Goal: Task Accomplishment & Management: Use online tool/utility

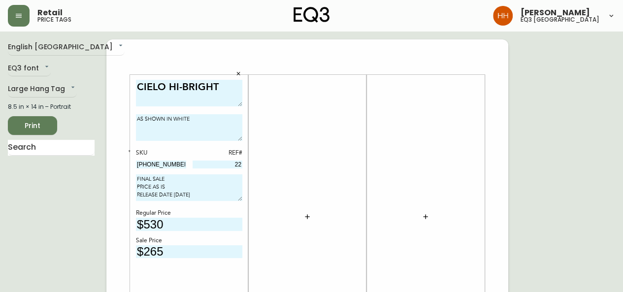
click at [316, 177] on div at bounding box center [307, 217] width 106 height 274
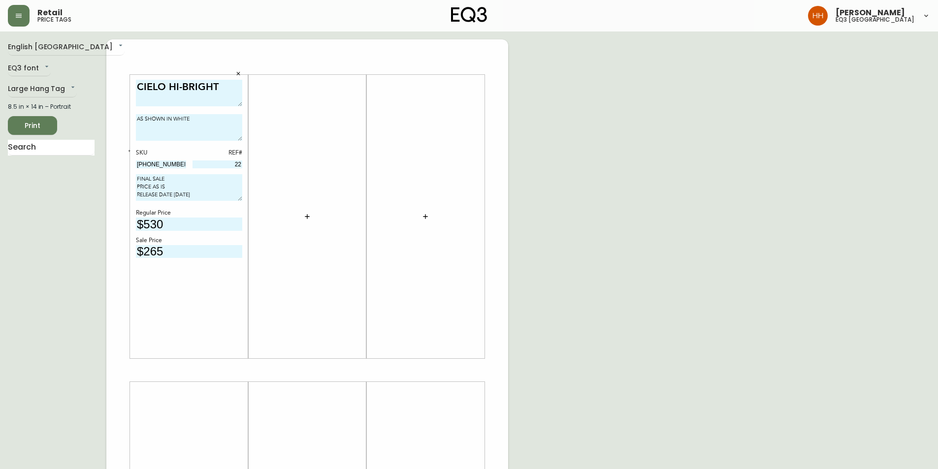
click at [302, 218] on button "button" at bounding box center [307, 217] width 20 height 20
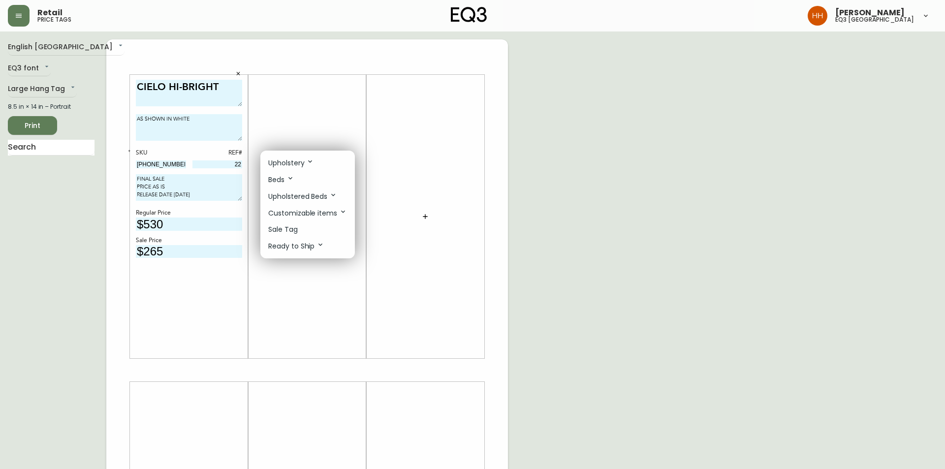
click at [304, 229] on li "Sale Tag" at bounding box center [307, 230] width 95 height 16
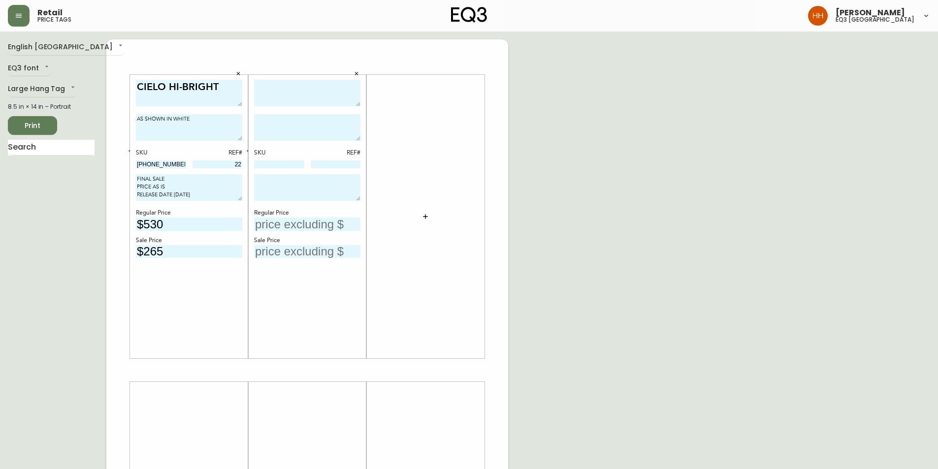
click at [297, 110] on div "SKU REF# Regular Price Sale Price" at bounding box center [307, 217] width 106 height 274
click at [294, 93] on textarea at bounding box center [307, 93] width 106 height 27
type textarea "HATCH DINING TABLE"
type textarea "AS SHOWN IN WALNUT"
type textarea "FINAL SALE PRICE AS IS RELEASE DATE [DATE]"
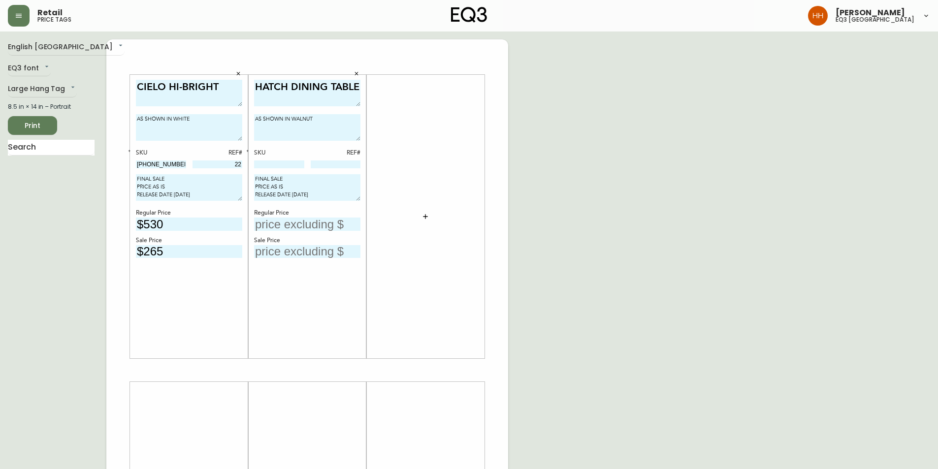
click at [291, 228] on input "text" at bounding box center [307, 224] width 106 height 13
type input "$1799"
click at [294, 255] on input "text" at bounding box center [307, 251] width 106 height 13
type input "$1259"
click at [284, 163] on input at bounding box center [279, 165] width 50 height 8
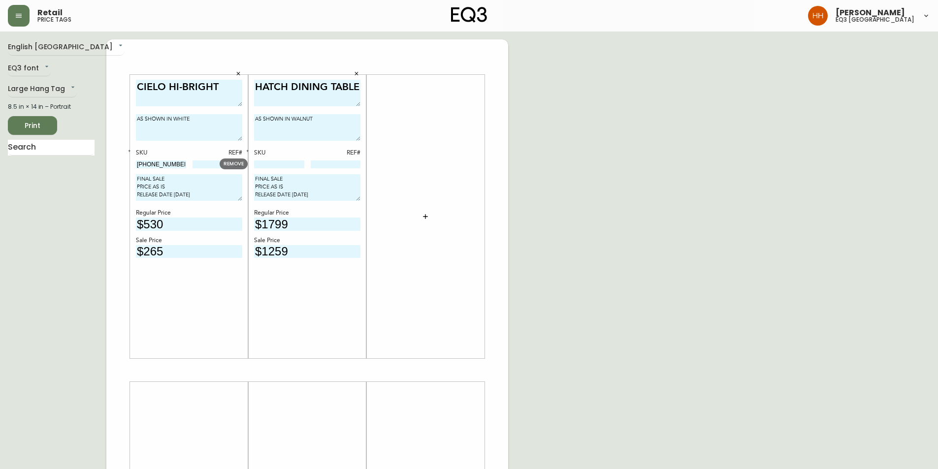
paste input "3020-340-13-A"
type input "3020-340-13-A"
click at [247, 151] on icon "button" at bounding box center [247, 150] width 3 height 3
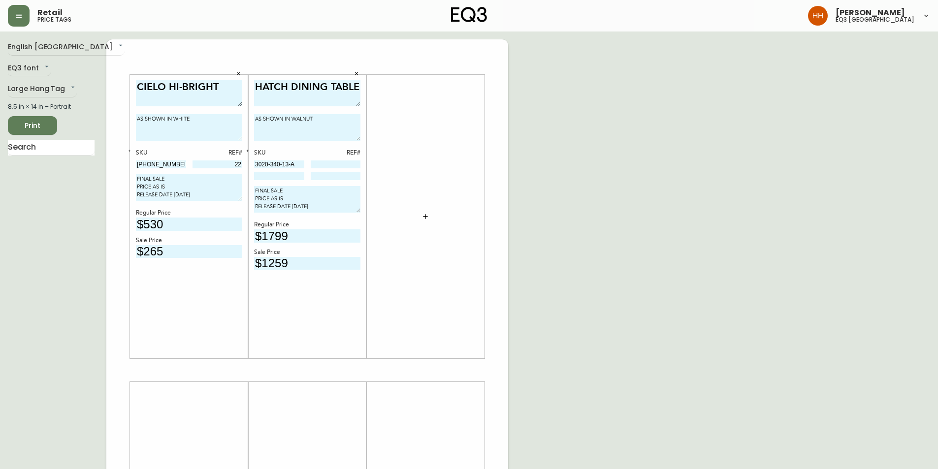
click at [269, 175] on input at bounding box center [279, 176] width 50 height 8
paste input "3020-340-4-B"
type input "3020-340-4-B"
click at [621, 292] on div "English Canada en_CA EQ3 font EQ3 Large Hang Tag large 8.5 in × 14 in – Portrai…" at bounding box center [469, 370] width 922 height 662
click at [336, 182] on div "HATCH DINING TABLE AS SHOWN IN WALNUT SKU REF# 3020-340-13-A 3020-340-4-B FINAL…" at bounding box center [307, 217] width 106 height 274
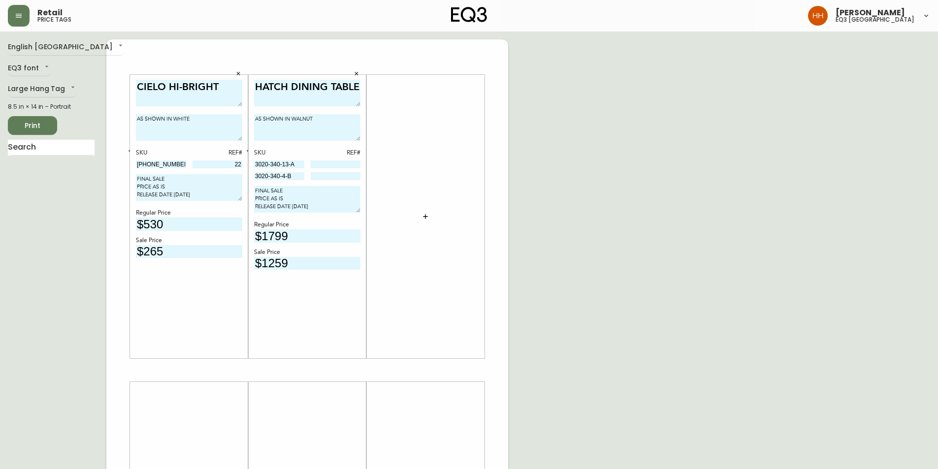
click at [335, 178] on input at bounding box center [336, 176] width 50 height 8
type input "928"
click at [456, 292] on div at bounding box center [425, 217] width 106 height 274
drag, startPoint x: 283, startPoint y: 167, endPoint x: 170, endPoint y: 175, distance: 113.1
click at [169, 176] on div "CIELO HI-BRIGHT AS SHOWN IN WHITE SKU REF# [PHONE_NUMBER] 22 FINAL SALE PRICE A…" at bounding box center [307, 370] width 402 height 662
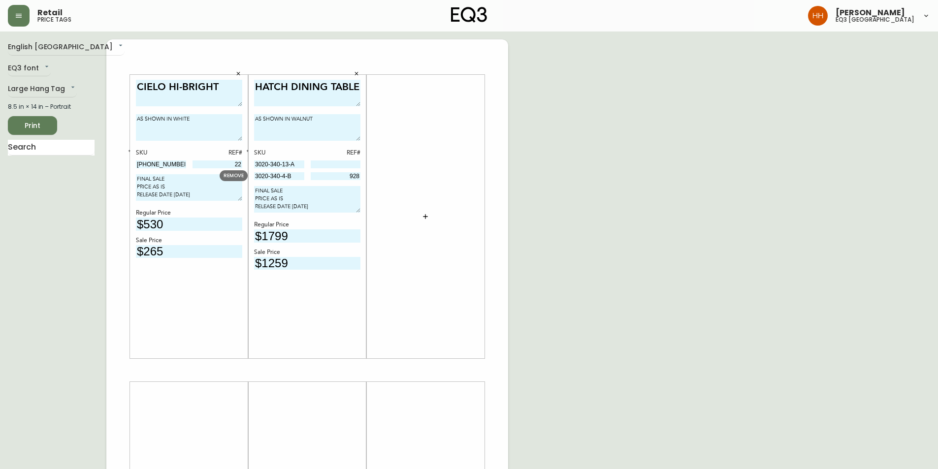
drag, startPoint x: 299, startPoint y: 175, endPoint x: 151, endPoint y: 181, distance: 148.3
click at [151, 181] on div "CIELO HI-BRIGHT AS SHOWN IN WHITE SKU REF# [PHONE_NUMBER] 22 FINAL SALE PRICE A…" at bounding box center [307, 370] width 402 height 662
drag, startPoint x: 297, startPoint y: 163, endPoint x: 216, endPoint y: 165, distance: 80.8
click at [216, 165] on body "Retail price tags [PERSON_NAME] eq3 [GEOGRAPHIC_DATA] English [GEOGRAPHIC_DATA]…" at bounding box center [469, 350] width 938 height 701
click at [349, 162] on input at bounding box center [336, 165] width 50 height 8
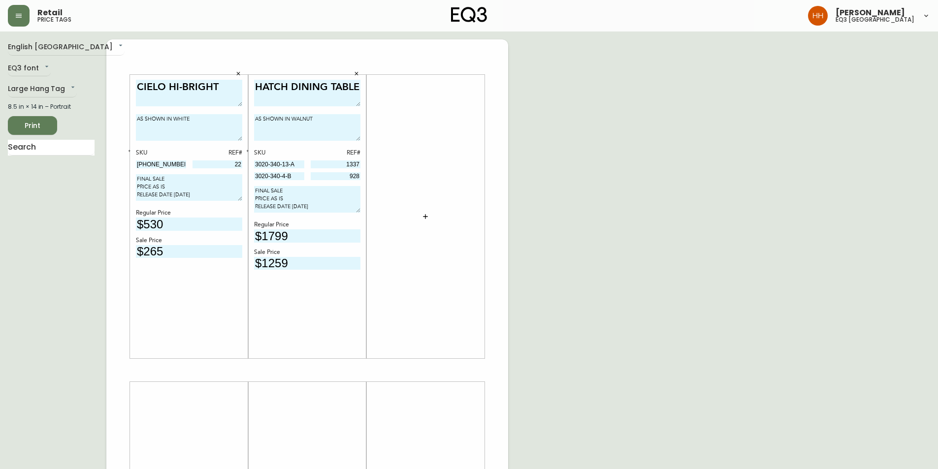
type input "1337"
click at [520, 267] on div "English Canada en_CA EQ3 font EQ3 Large Hang Tag large 8.5 in × 14 in – Portrai…" at bounding box center [469, 370] width 922 height 662
click at [482, 260] on div at bounding box center [425, 217] width 118 height 284
click at [46, 117] on button "Print" at bounding box center [32, 125] width 49 height 19
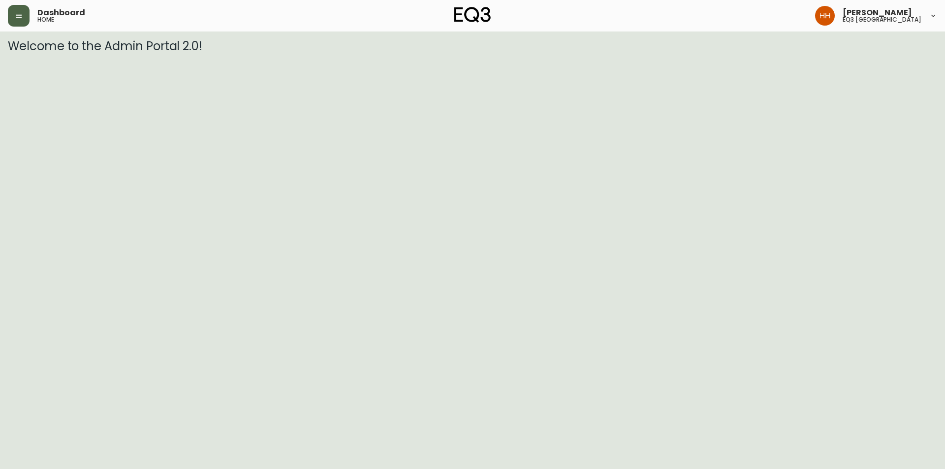
click at [24, 20] on button "button" at bounding box center [19, 16] width 22 height 22
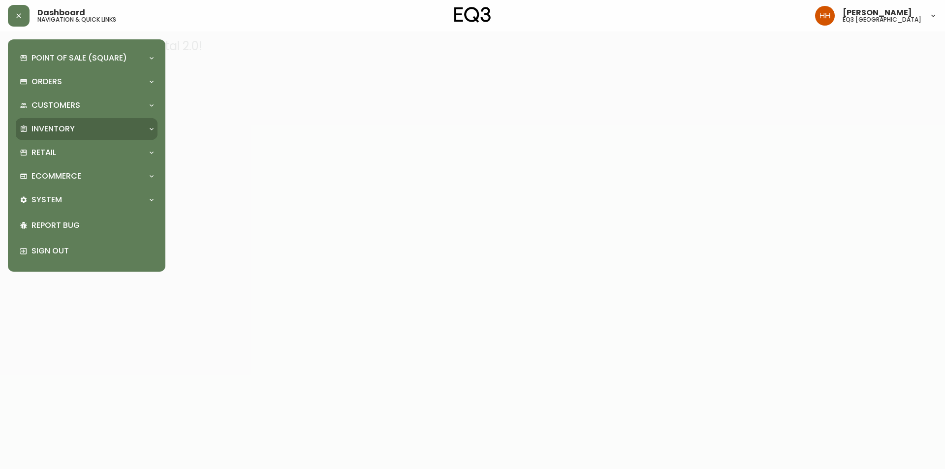
click at [58, 138] on div "Inventory" at bounding box center [87, 129] width 142 height 22
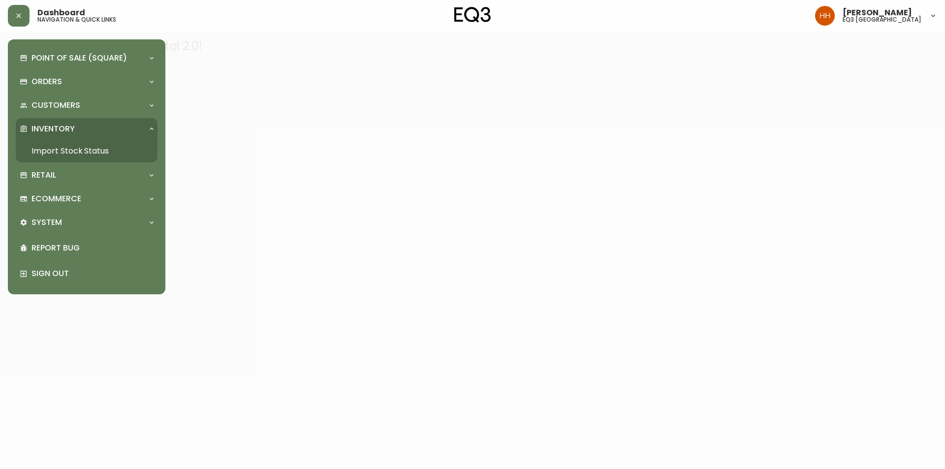
click at [74, 155] on link "Import Stock Status" at bounding box center [87, 151] width 142 height 23
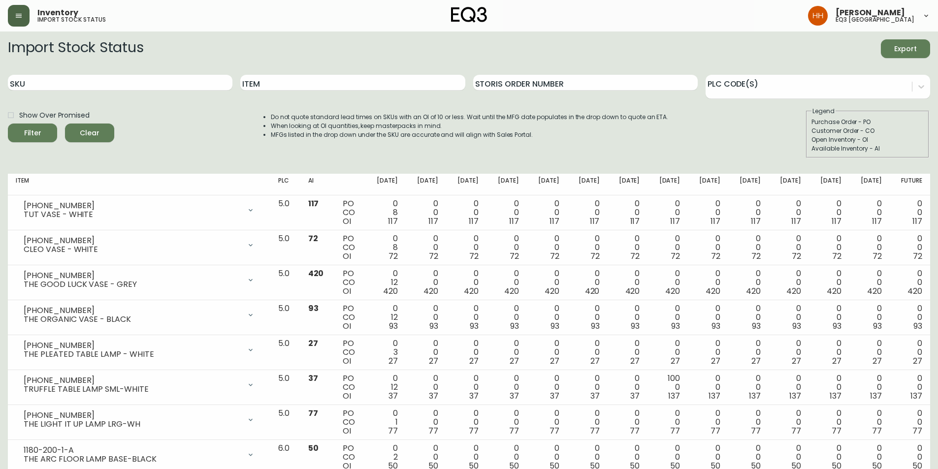
click at [27, 12] on button "button" at bounding box center [19, 16] width 22 height 22
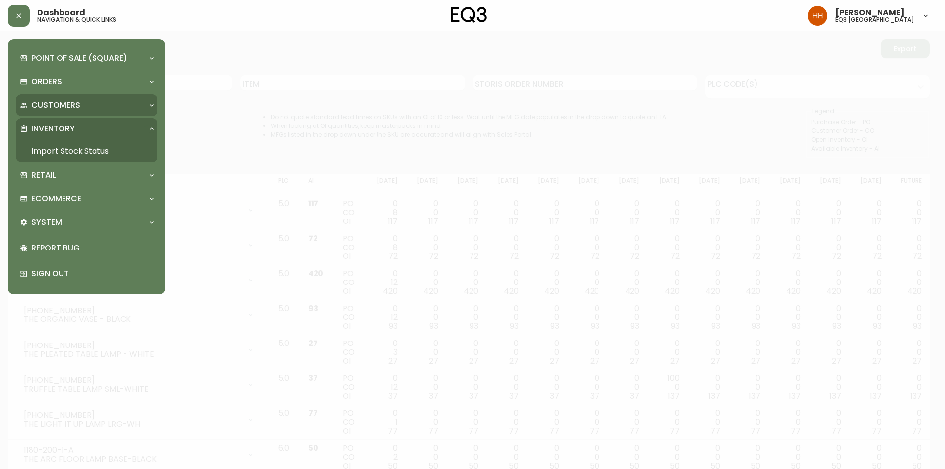
click at [40, 109] on p "Customers" at bounding box center [56, 105] width 49 height 11
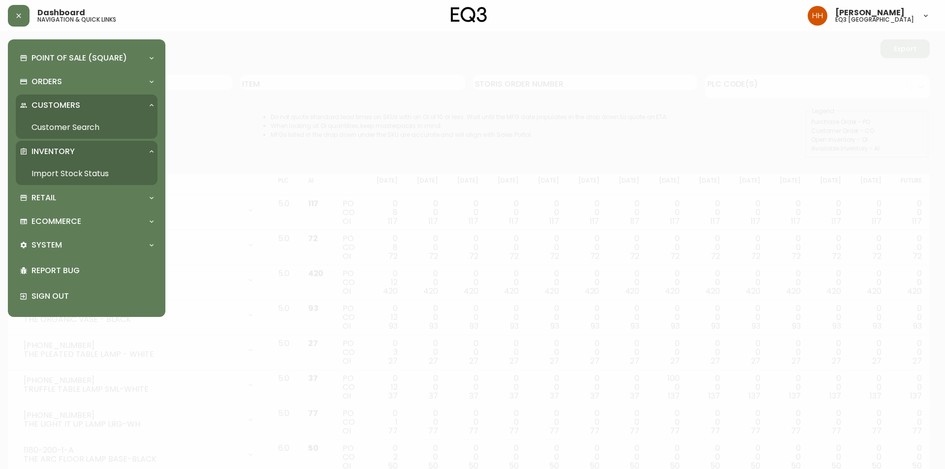
click at [40, 109] on p "Customers" at bounding box center [56, 105] width 49 height 11
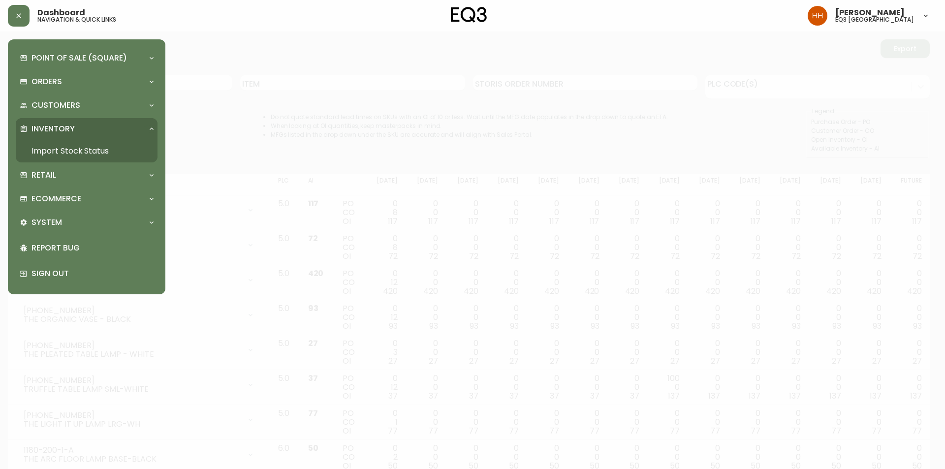
click at [61, 133] on p "Inventory" at bounding box center [53, 129] width 43 height 11
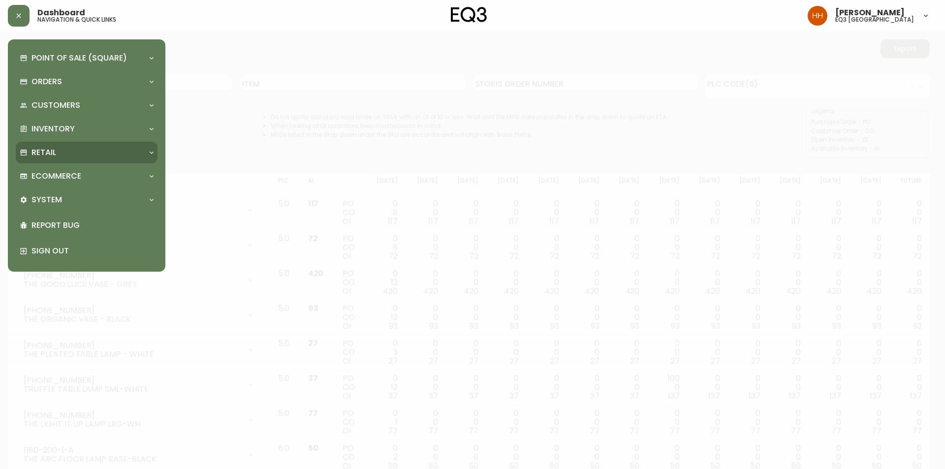
click at [61, 147] on div "Retail" at bounding box center [82, 152] width 124 height 11
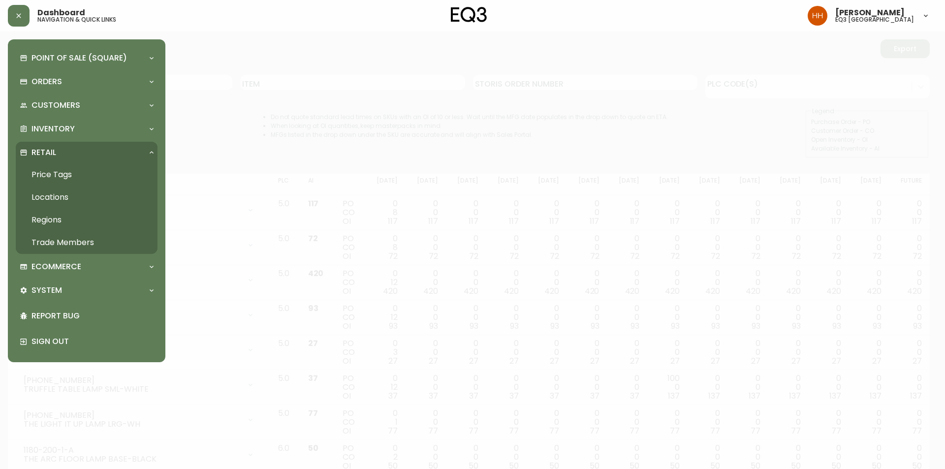
click at [64, 181] on link "Price Tags" at bounding box center [87, 174] width 142 height 23
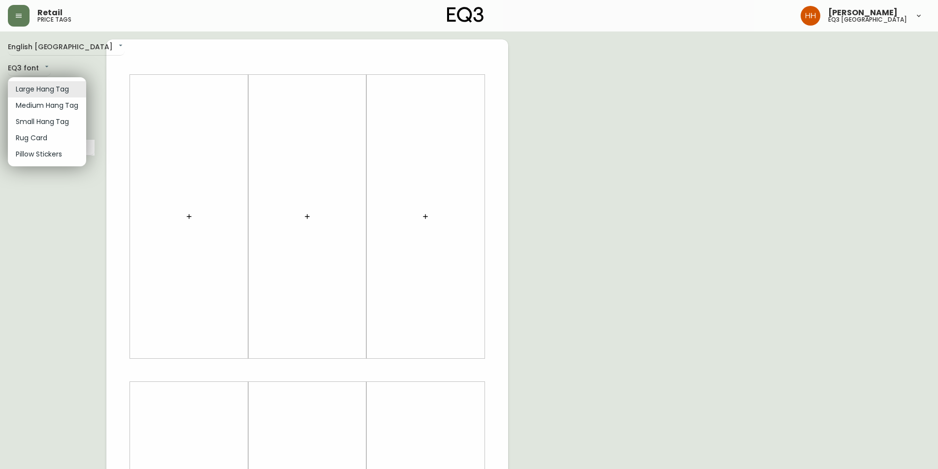
click at [42, 94] on body "Retail price tags Hayley Henderson eq3 calgary English Canada en_CA EQ3 font EQ…" at bounding box center [469, 350] width 938 height 701
click at [39, 126] on li "Small Hang Tag" at bounding box center [47, 122] width 78 height 16
type input "small"
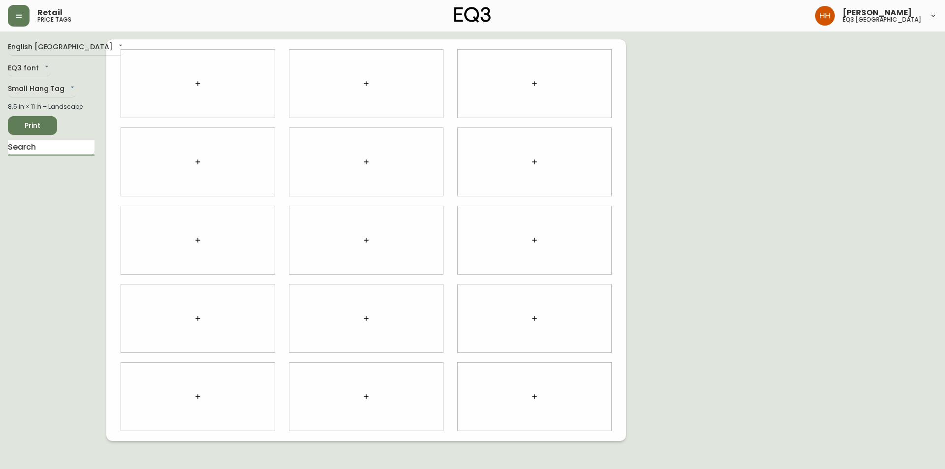
click at [42, 150] on input "text" at bounding box center [51, 148] width 87 height 16
type input "HATCH"
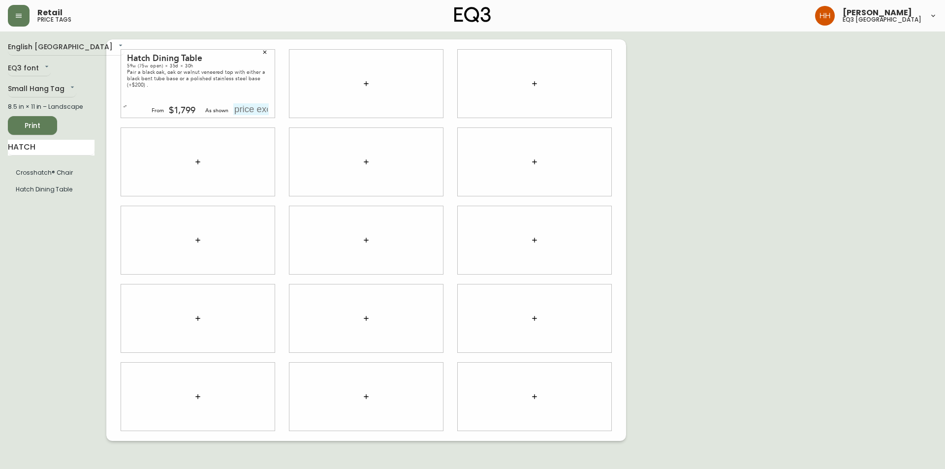
click at [242, 105] on input "text" at bounding box center [250, 109] width 35 height 12
type input "$1799"
drag, startPoint x: 264, startPoint y: 133, endPoint x: 292, endPoint y: 181, distance: 54.7
click at [264, 135] on div at bounding box center [198, 162] width 154 height 68
drag, startPoint x: 65, startPoint y: 141, endPoint x: 0, endPoint y: 172, distance: 72.0
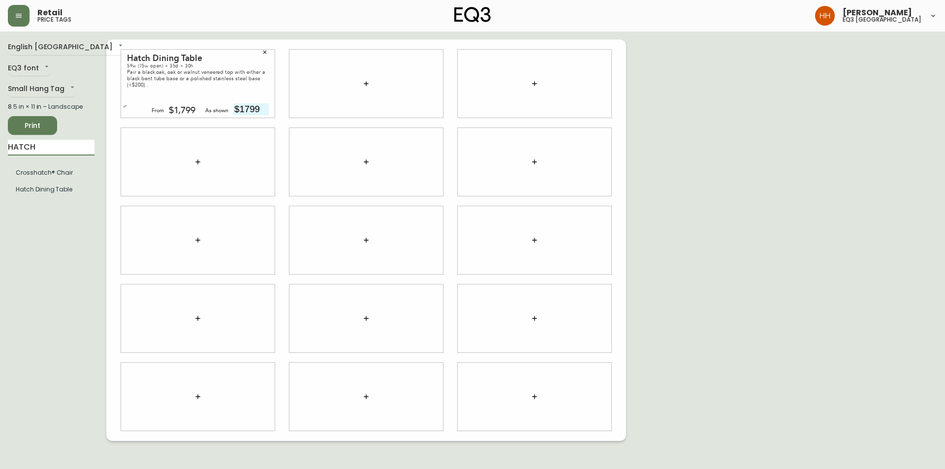
click at [0, 172] on main "English Canada en_CA EQ3 font EQ3 Small Hang Tag small 8.5 in × 11 in – Landsca…" at bounding box center [472, 237] width 945 height 410
click at [54, 145] on input "text" at bounding box center [51, 148] width 87 height 16
click at [62, 152] on input "text" at bounding box center [51, 148] width 87 height 16
click at [18, 215] on div "English Canada en_CA EQ3 font EQ3 Small Hang Tag small 8.5 in × 11 in – Landsca…" at bounding box center [57, 240] width 98 height 402
drag, startPoint x: 596, startPoint y: 157, endPoint x: 575, endPoint y: 153, distance: 21.1
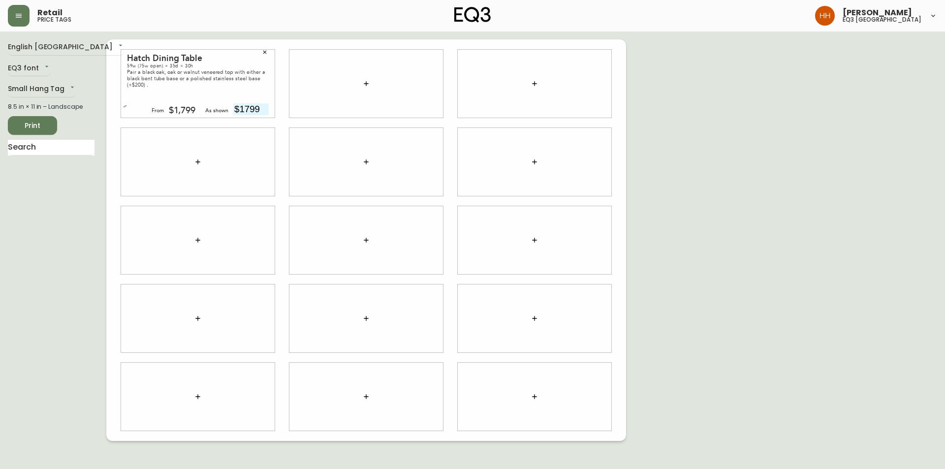
click at [594, 158] on div at bounding box center [535, 162] width 154 height 68
click at [278, 33] on main "English Canada en_CA EQ3 font EQ3 Small Hang Tag small 8.5 in × 11 in – Landsca…" at bounding box center [472, 237] width 945 height 410
click at [281, 42] on div "Hatch Dining Table 59w (75w open) × 35d × 30h Pair a black oak, oak or walnut v…" at bounding box center [366, 240] width 520 height 402
click at [50, 142] on input "text" at bounding box center [51, 148] width 87 height 16
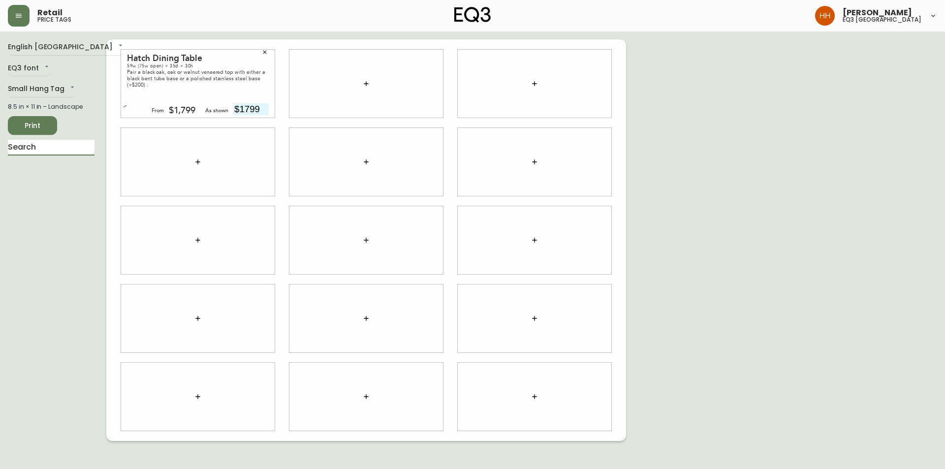
click at [50, 142] on input "text" at bounding box center [51, 148] width 87 height 16
click at [17, 226] on div "English Canada en_CA EQ3 font EQ3 Small Hang Tag small 8.5 in × 11 in – Landsca…" at bounding box center [57, 240] width 98 height 402
click at [30, 152] on input "text" at bounding box center [51, 148] width 87 height 16
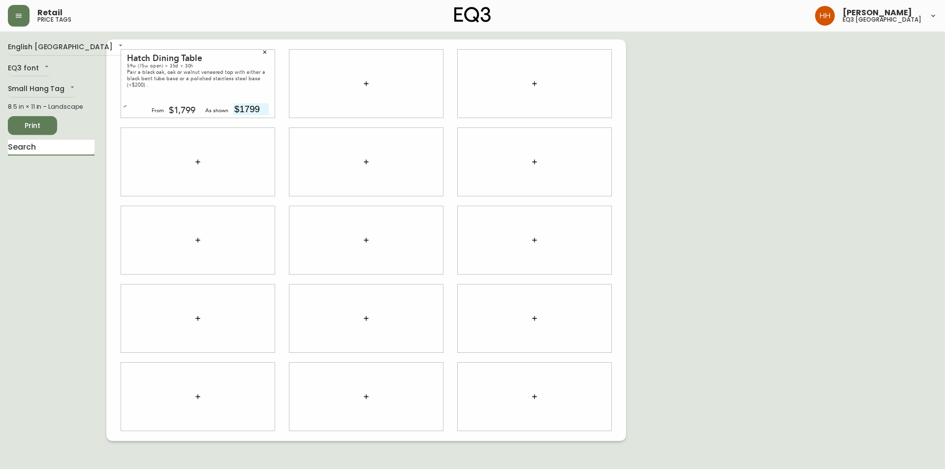
click at [45, 151] on input "text" at bounding box center [51, 148] width 87 height 16
click at [295, 131] on div at bounding box center [367, 162] width 154 height 68
click at [83, 148] on input "text" at bounding box center [51, 148] width 87 height 16
type input "PLACE"
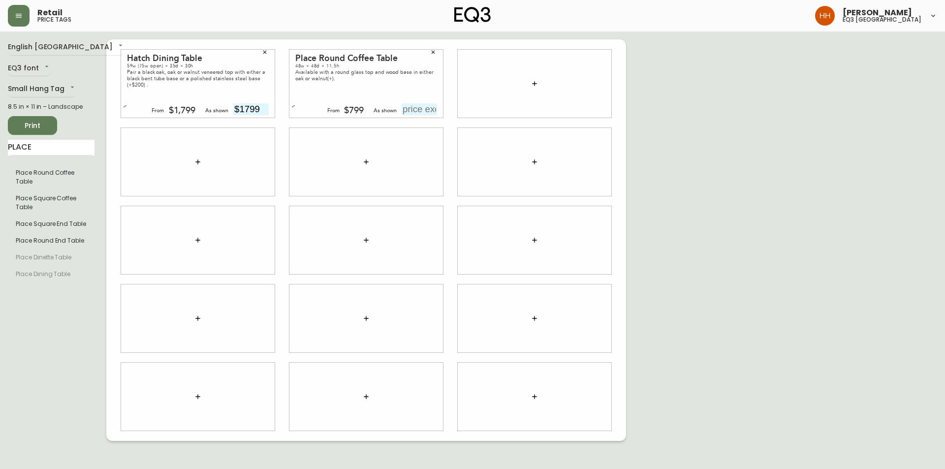
click at [428, 110] on input "text" at bounding box center [419, 109] width 35 height 12
type input "$849"
click at [627, 242] on div "English Canada en_CA EQ3 font EQ3 Small Hang Tag small 8.5 in × 11 in – Landsca…" at bounding box center [473, 240] width 930 height 402
click at [29, 120] on span "Print" at bounding box center [32, 126] width 33 height 12
